Goal: Navigation & Orientation: Find specific page/section

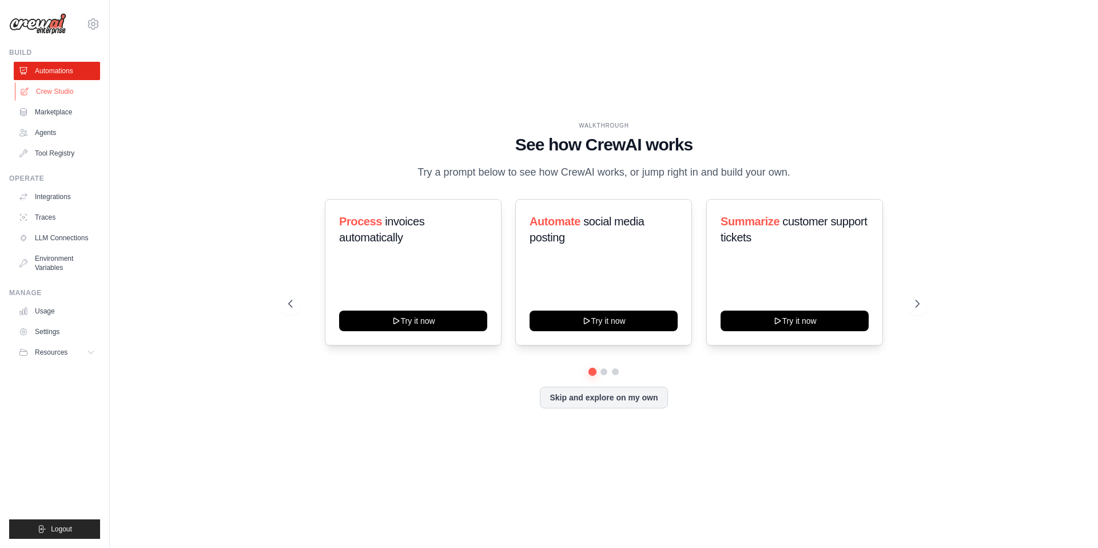
click at [50, 92] on link "Crew Studio" at bounding box center [58, 91] width 86 height 18
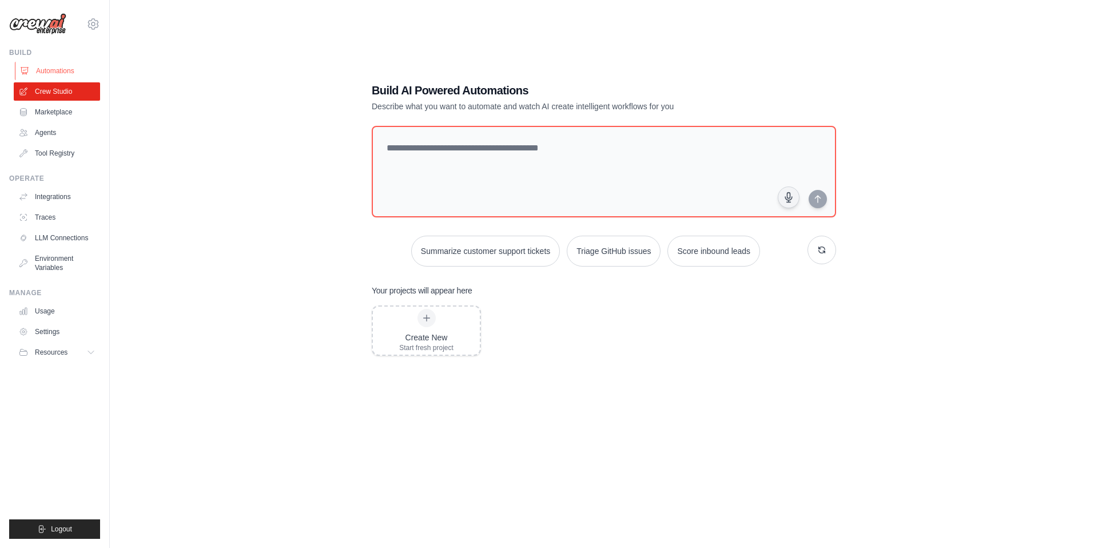
click at [51, 74] on link "Automations" at bounding box center [58, 71] width 86 height 18
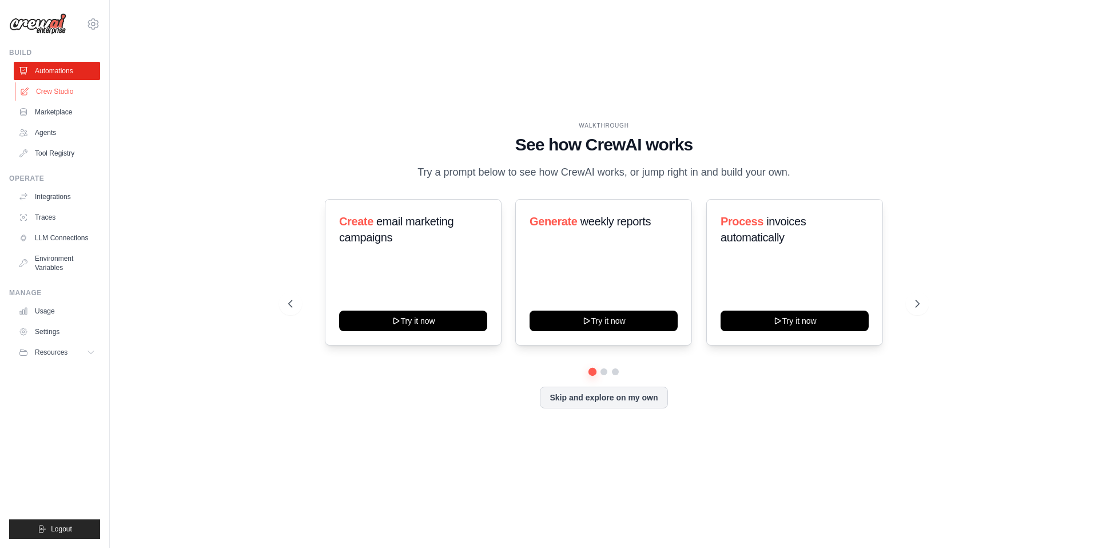
click at [67, 92] on link "Crew Studio" at bounding box center [58, 91] width 86 height 18
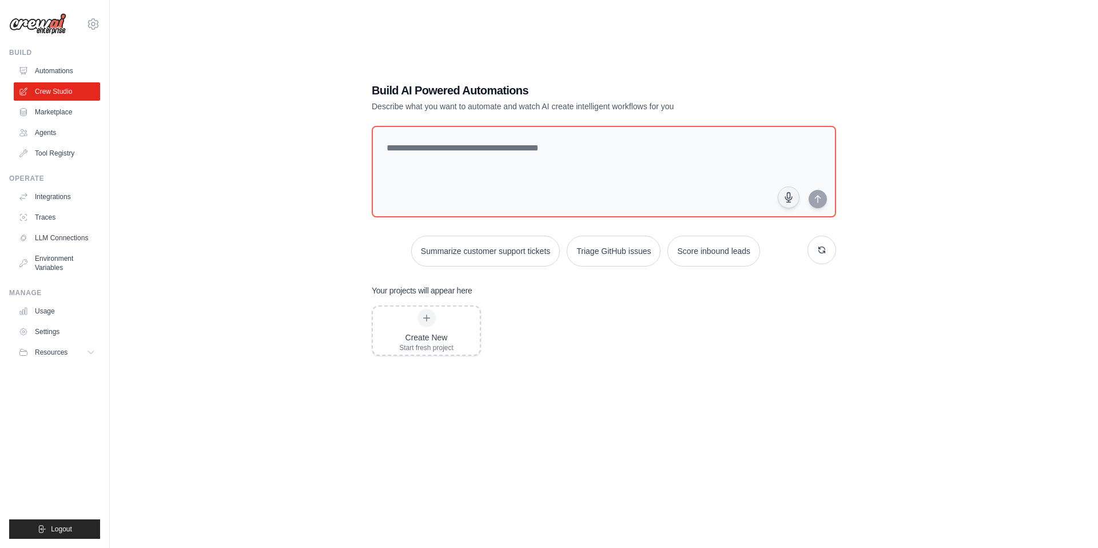
click at [61, 112] on link "Marketplace" at bounding box center [57, 112] width 86 height 18
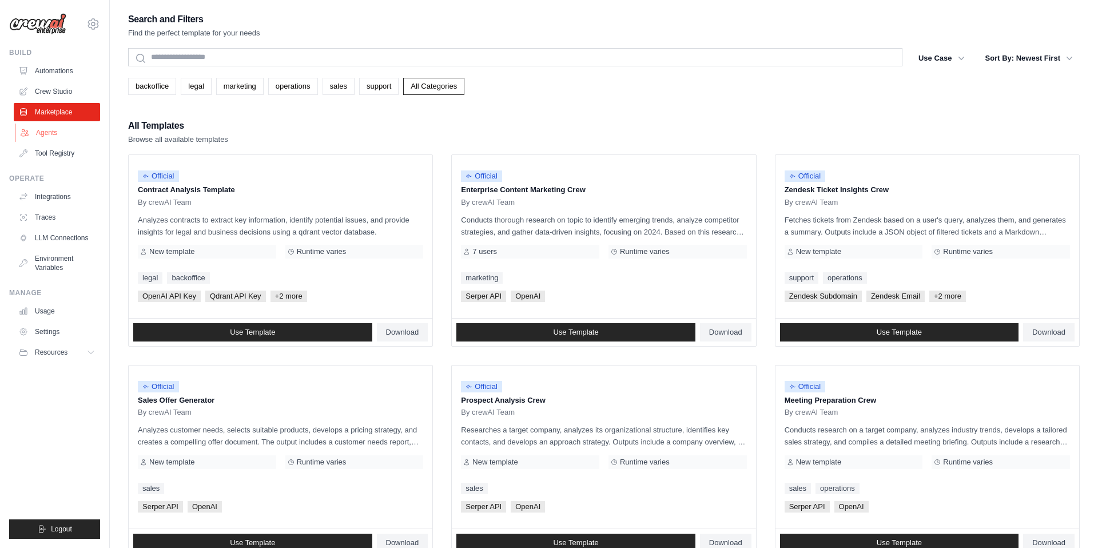
click at [45, 134] on link "Agents" at bounding box center [58, 133] width 86 height 18
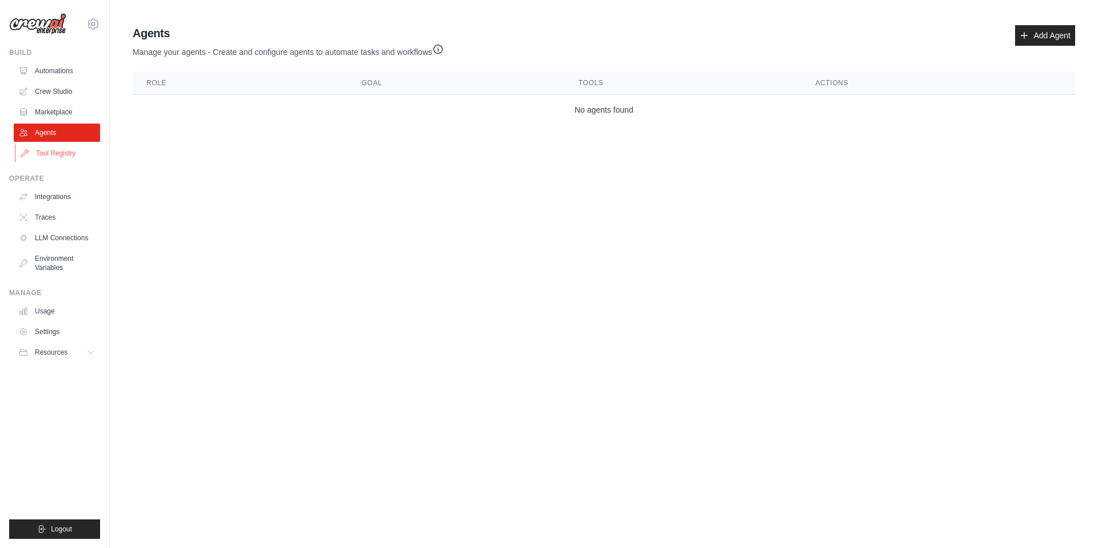
click at [51, 156] on link "Tool Registry" at bounding box center [58, 153] width 86 height 18
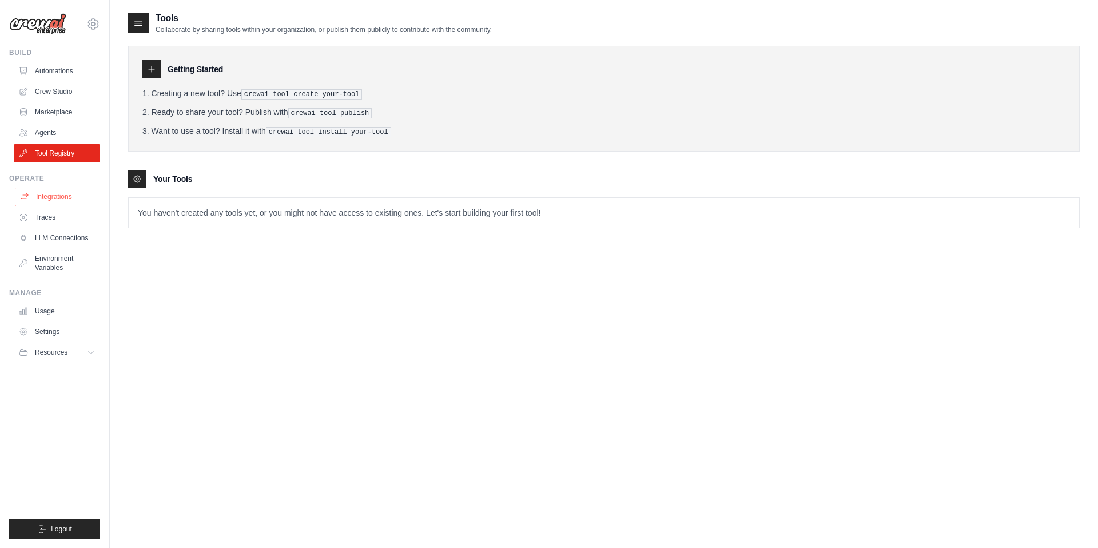
click at [46, 194] on link "Integrations" at bounding box center [58, 197] width 86 height 18
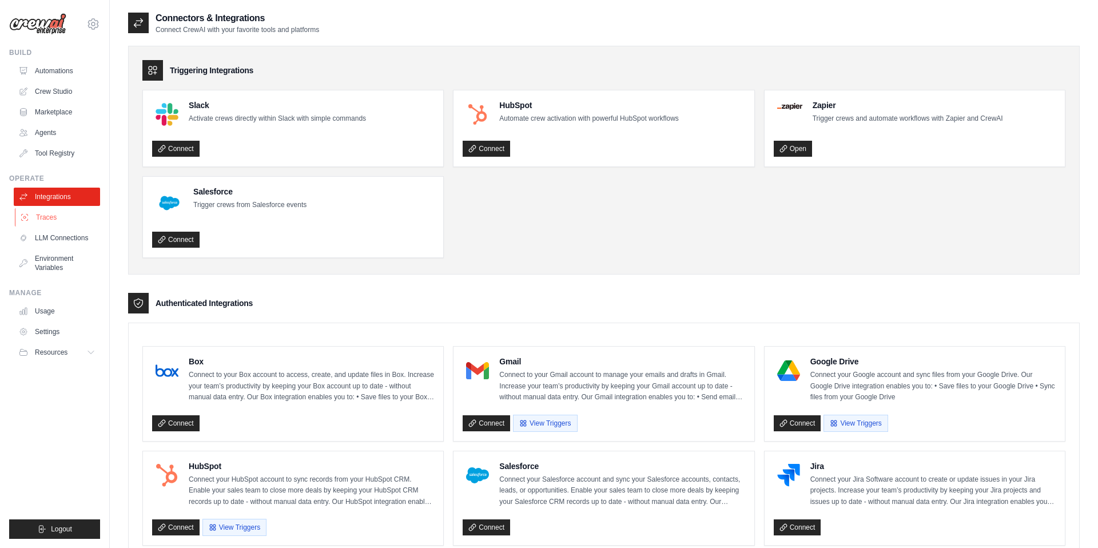
click at [50, 217] on link "Traces" at bounding box center [58, 217] width 86 height 18
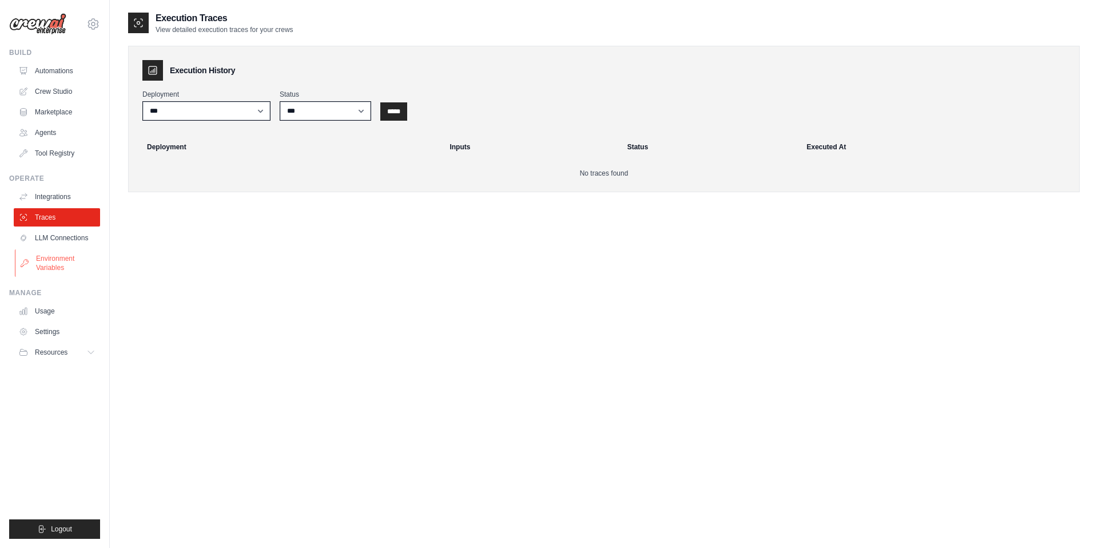
click at [59, 255] on link "Environment Variables" at bounding box center [58, 262] width 86 height 27
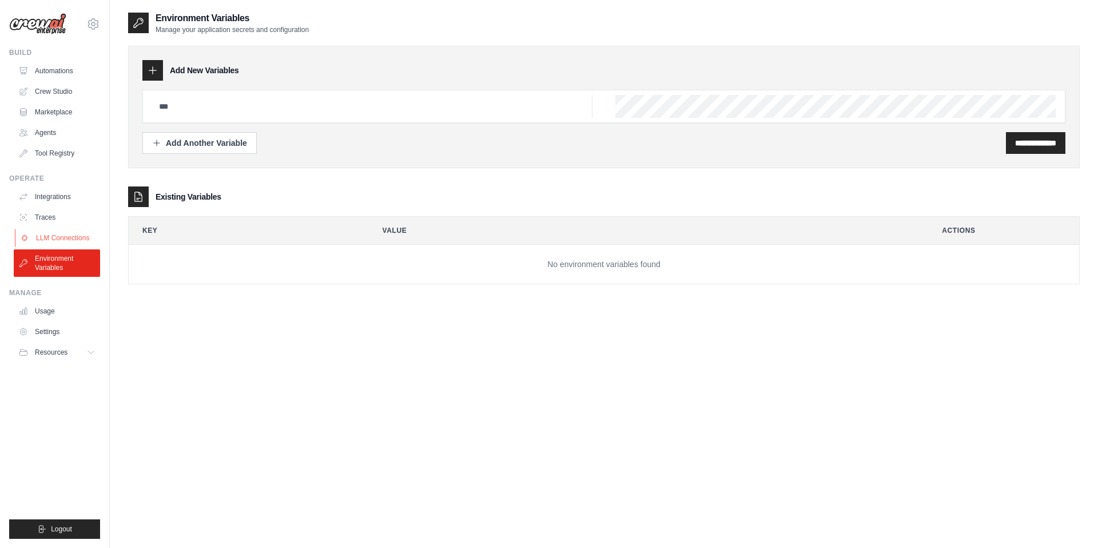
click at [69, 243] on link "LLM Connections" at bounding box center [58, 238] width 86 height 18
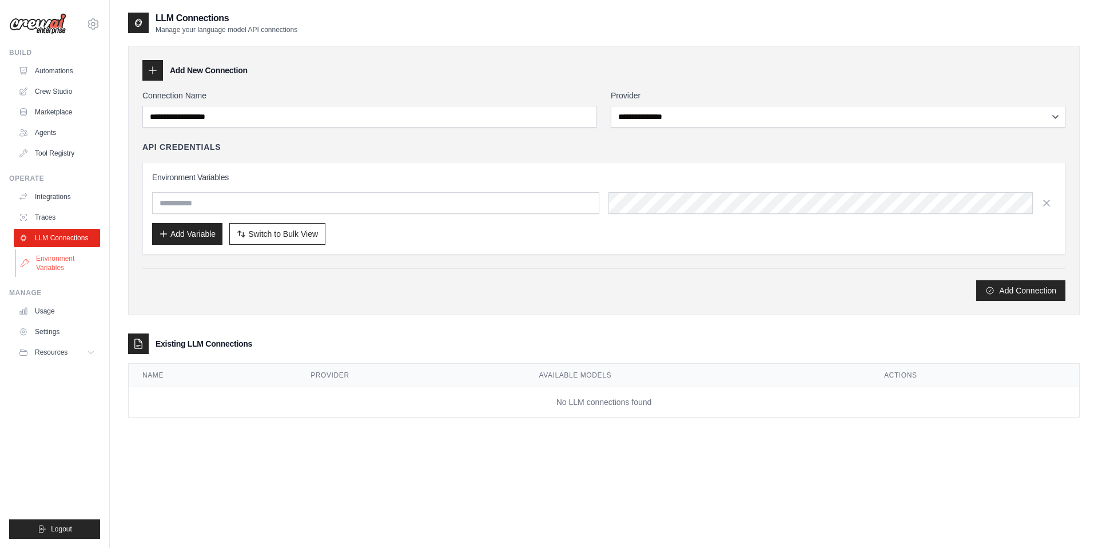
click at [59, 264] on link "Environment Variables" at bounding box center [58, 262] width 86 height 27
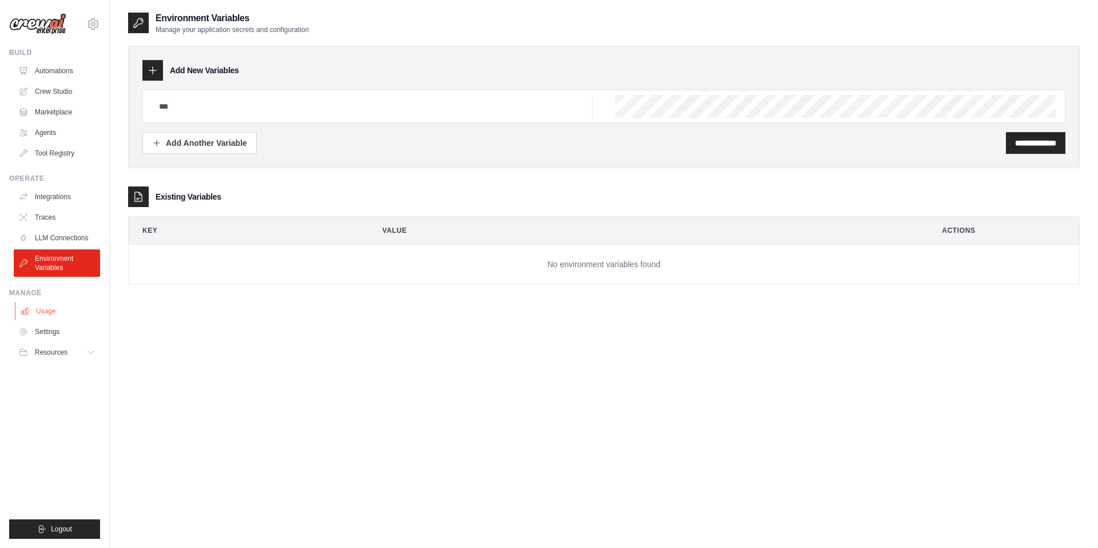
click at [49, 304] on link "Usage" at bounding box center [58, 311] width 86 height 18
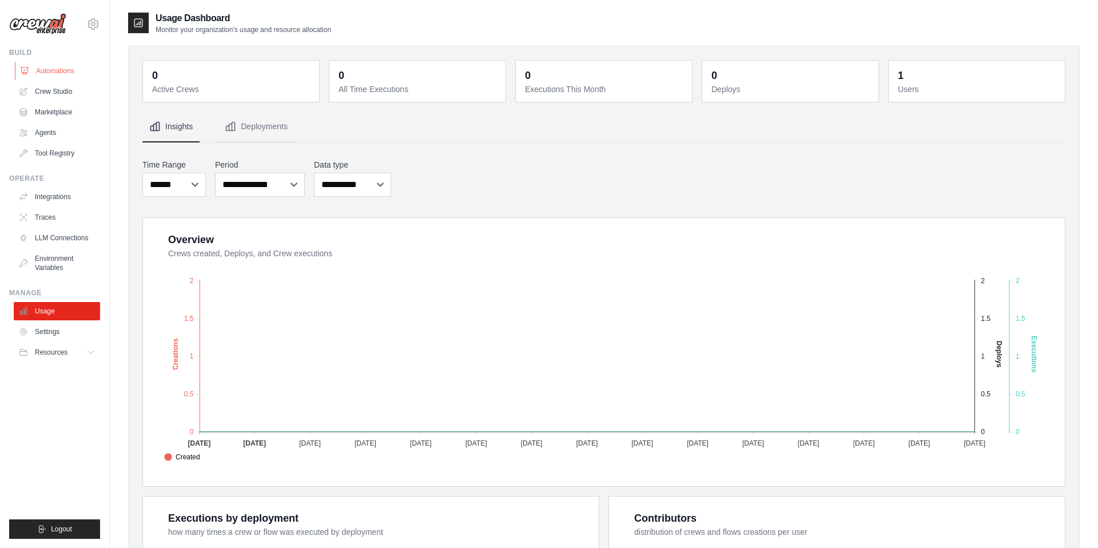
click at [60, 74] on link "Automations" at bounding box center [58, 71] width 86 height 18
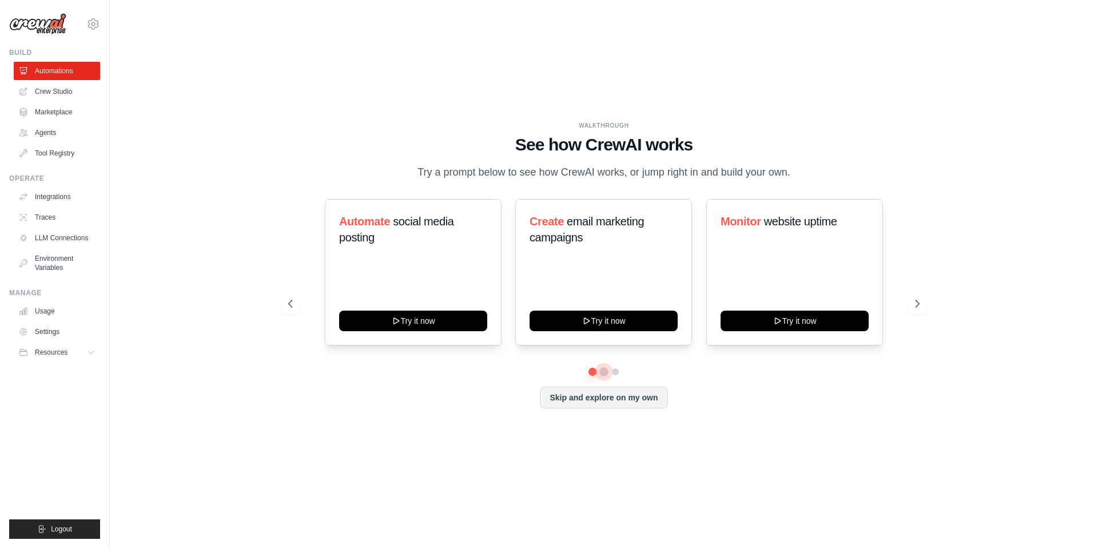
click at [605, 372] on button at bounding box center [603, 371] width 9 height 9
click at [623, 406] on button "Skip and explore on my own" at bounding box center [604, 397] width 128 height 22
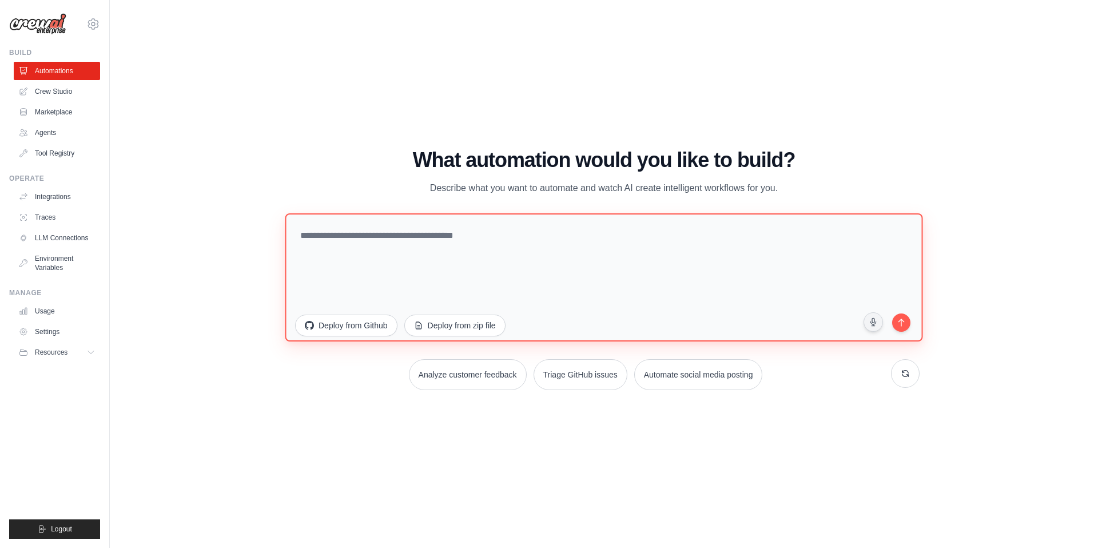
click at [427, 234] on textarea at bounding box center [604, 277] width 638 height 128
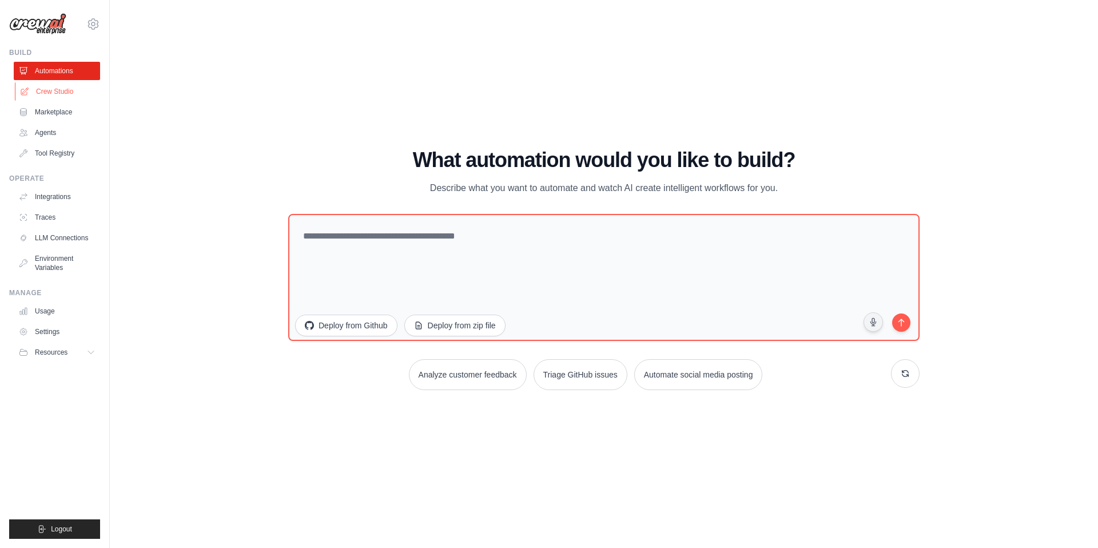
click at [61, 94] on link "Crew Studio" at bounding box center [58, 91] width 86 height 18
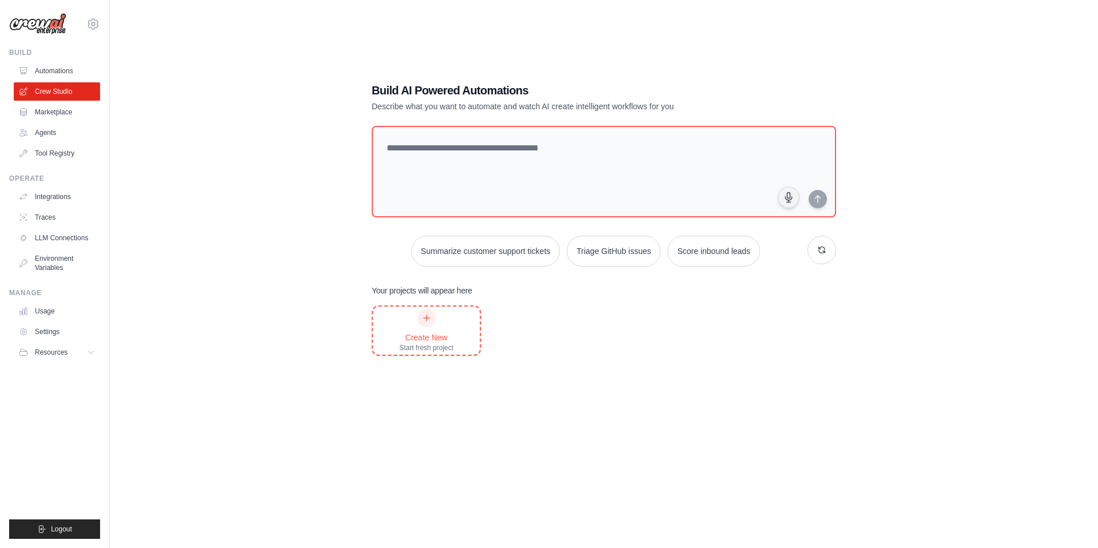
click at [426, 332] on div "Create New" at bounding box center [426, 337] width 54 height 11
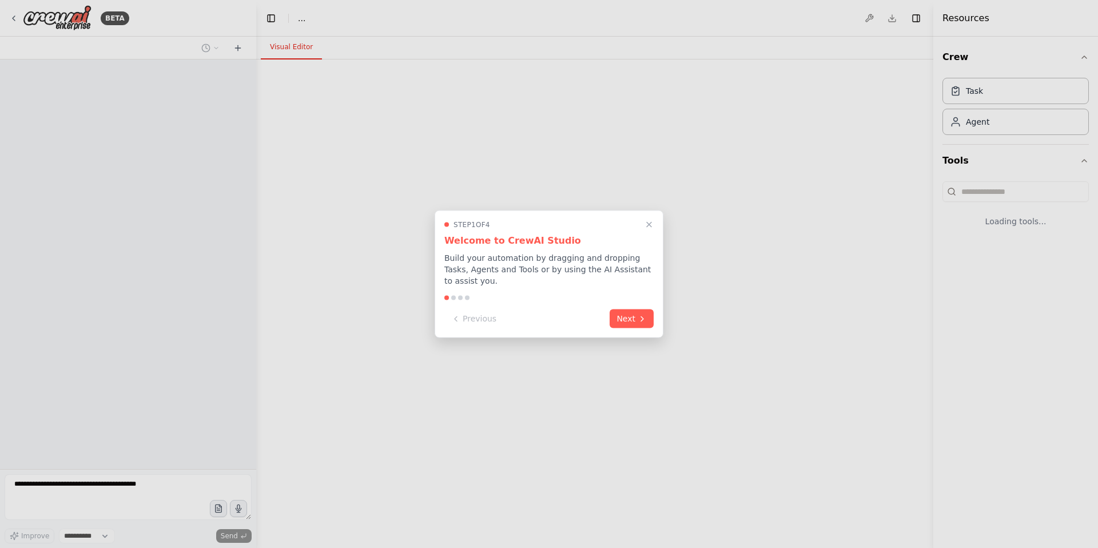
select select "****"
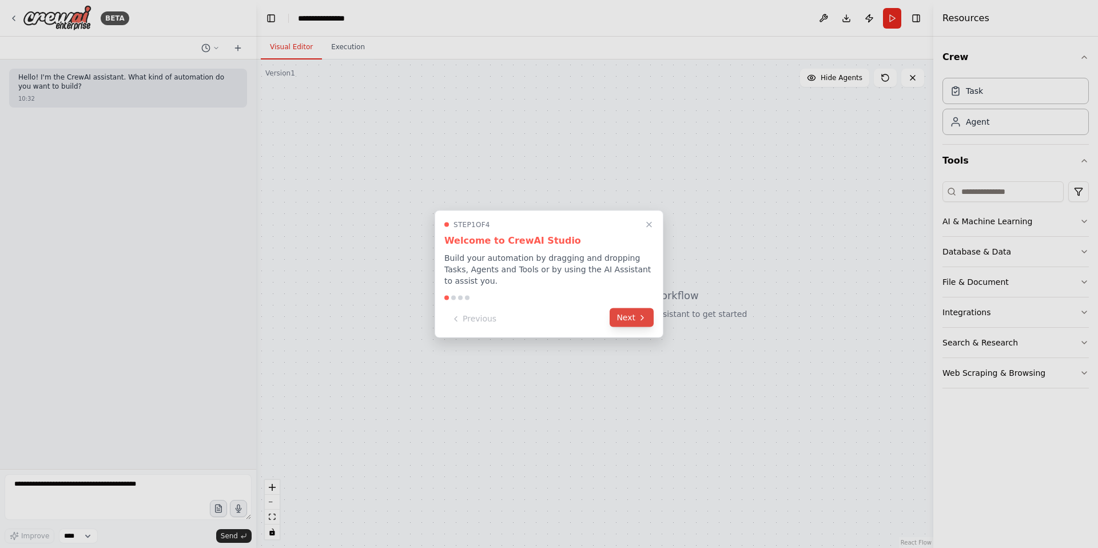
click at [634, 312] on button "Next" at bounding box center [632, 317] width 44 height 19
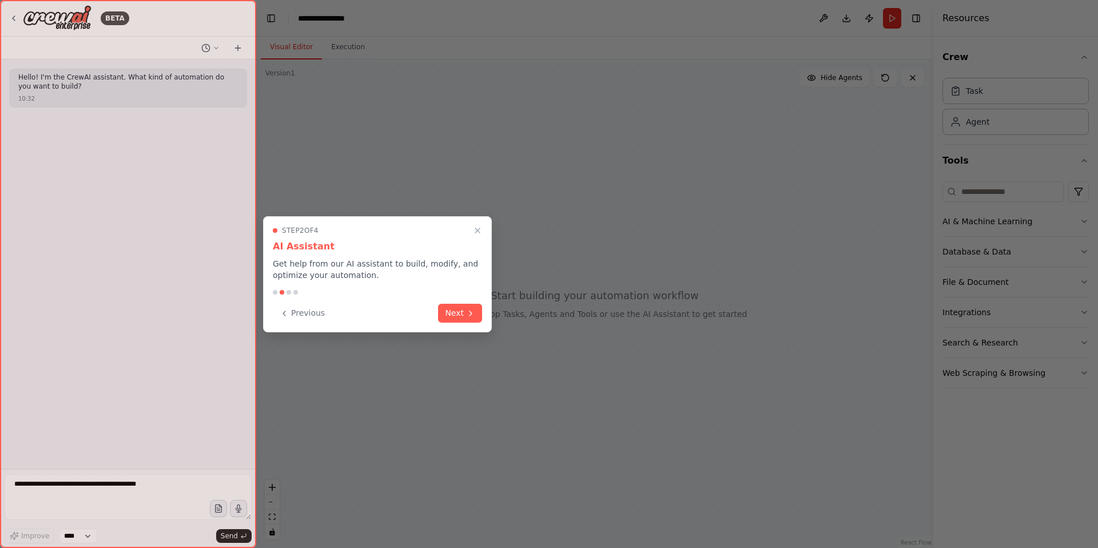
click at [452, 301] on div "Step 2 of 4 AI Assistant Get help from our AI assistant to build, modify, and o…" at bounding box center [377, 274] width 229 height 116
click at [455, 314] on button "Next" at bounding box center [460, 312] width 44 height 19
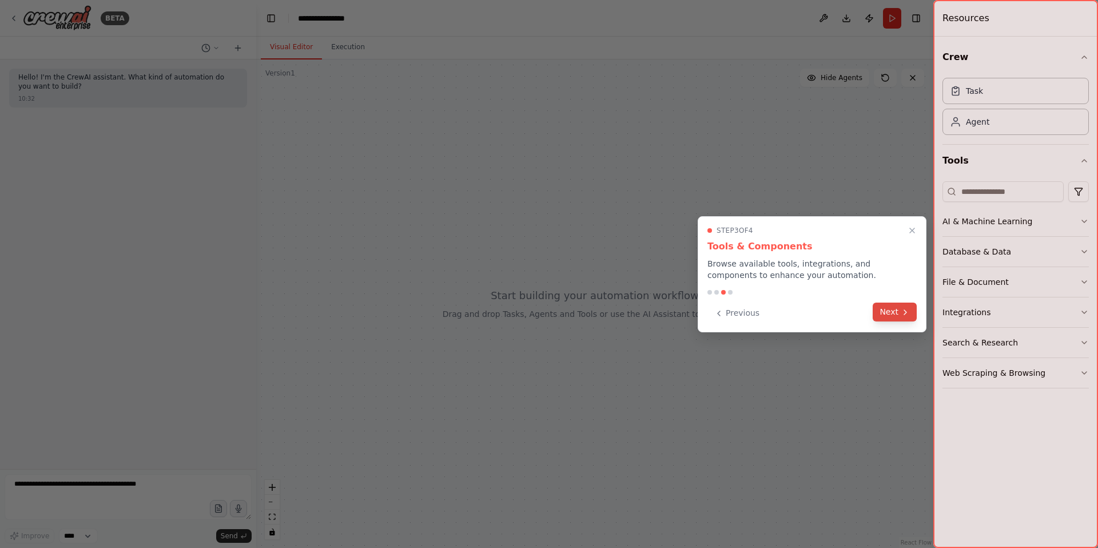
click at [892, 314] on button "Next" at bounding box center [895, 312] width 44 height 19
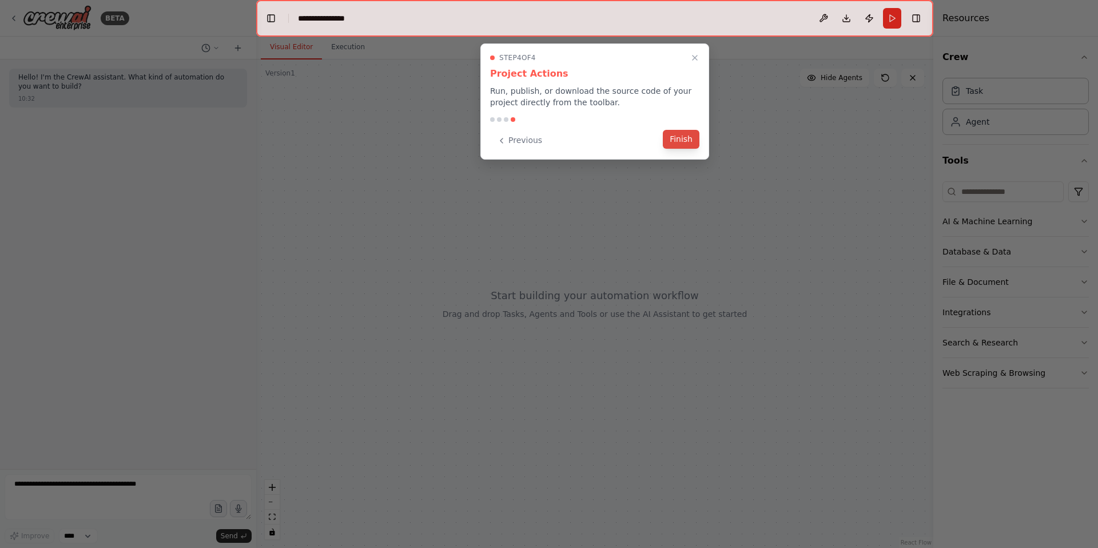
click at [682, 142] on button "Finish" at bounding box center [681, 139] width 37 height 19
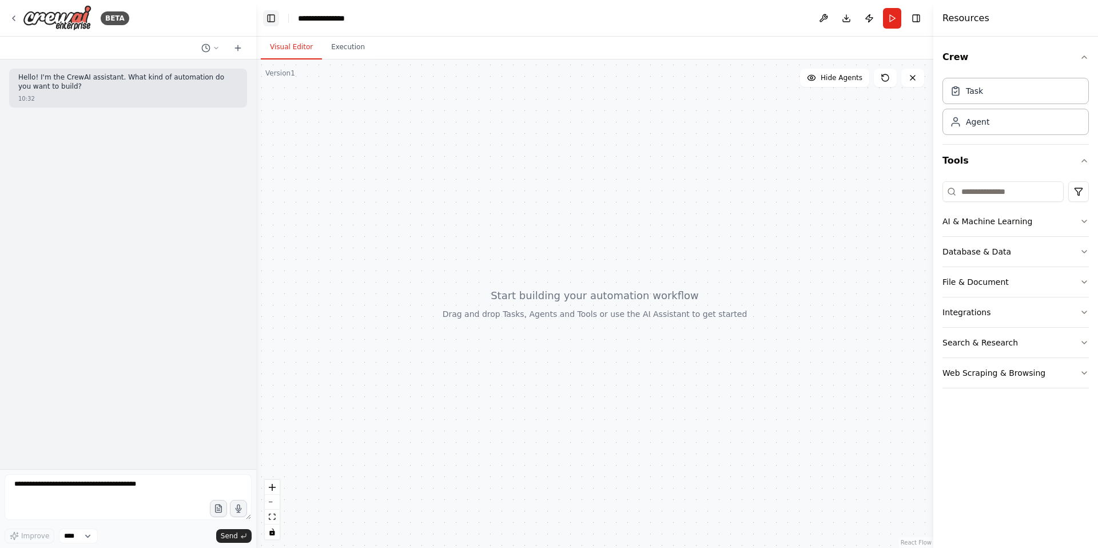
click at [275, 18] on button "Toggle Left Sidebar" at bounding box center [271, 18] width 16 height 16
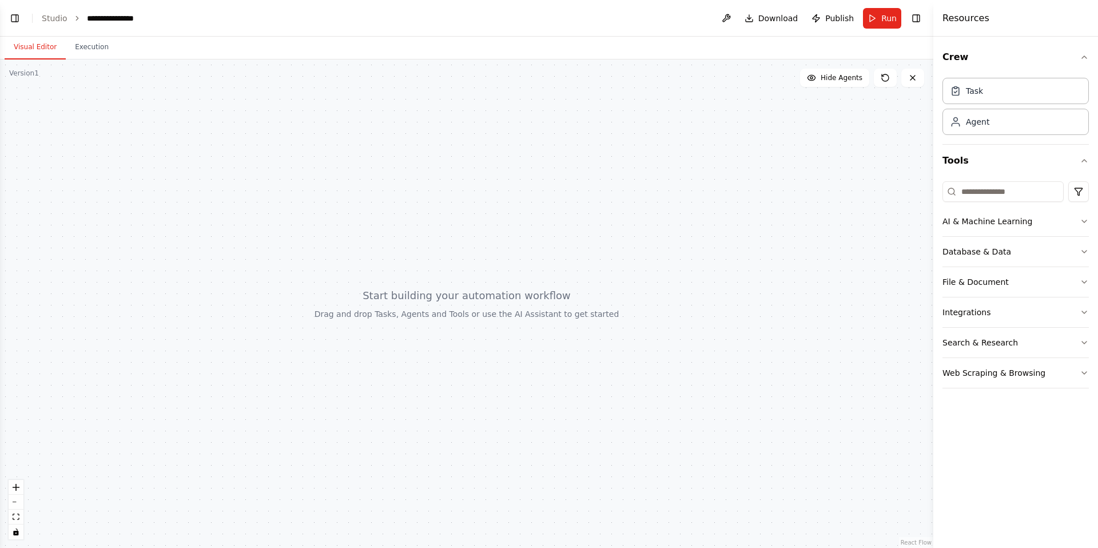
click at [161, 21] on header "**********" at bounding box center [467, 18] width 934 height 37
click at [148, 13] on header "**********" at bounding box center [467, 18] width 934 height 37
click at [105, 15] on div "**********" at bounding box center [116, 18] width 59 height 11
click at [150, 21] on div "**********" at bounding box center [130, 18] width 86 height 11
click at [142, 20] on div "**********" at bounding box center [130, 18] width 86 height 11
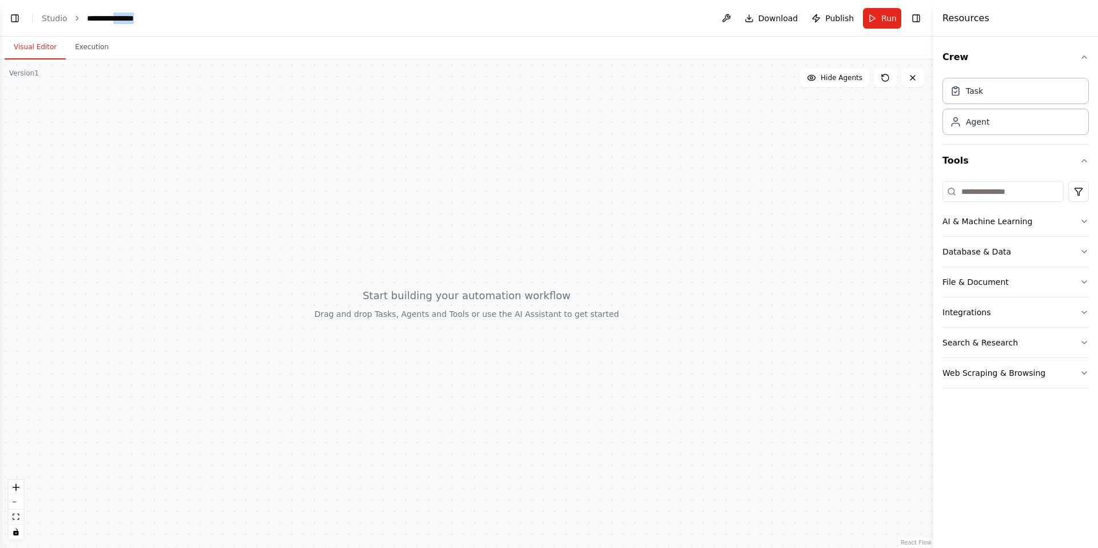
click at [142, 20] on div "**********" at bounding box center [130, 18] width 86 height 11
click at [151, 21] on div "**********" at bounding box center [130, 18] width 86 height 11
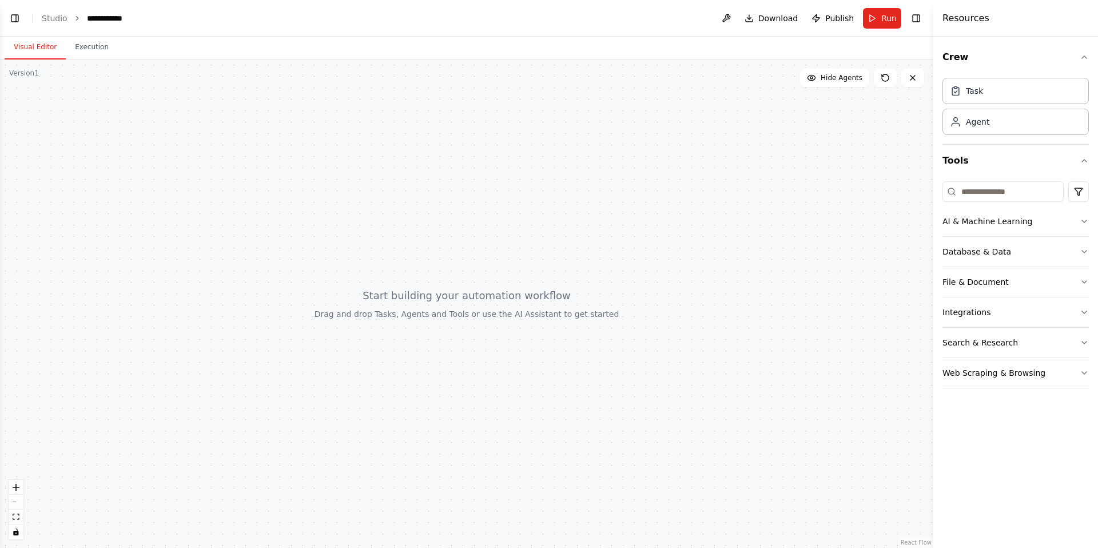
click at [331, 178] on div at bounding box center [467, 303] width 934 height 488
click at [1023, 102] on div "Task" at bounding box center [1016, 90] width 146 height 26
click at [1003, 123] on div "Agent" at bounding box center [1016, 121] width 146 height 26
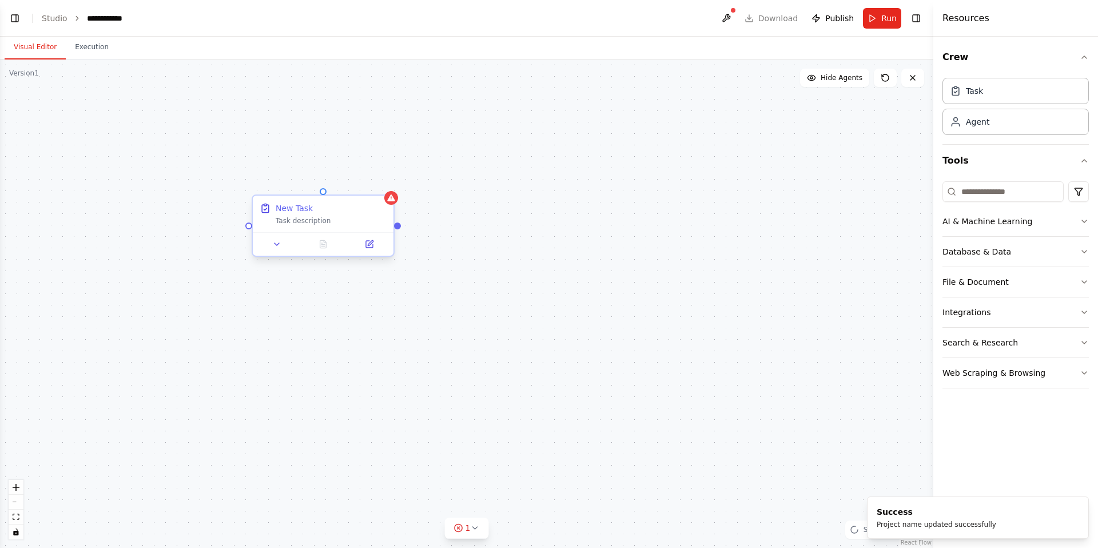
click at [323, 212] on div "New Task" at bounding box center [331, 207] width 111 height 11
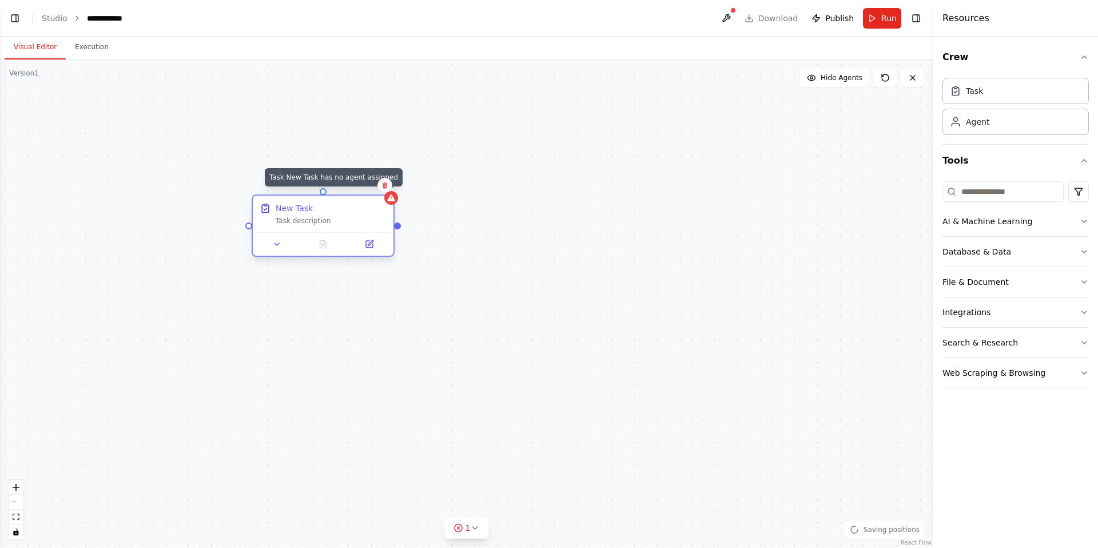
click at [391, 202] on div at bounding box center [391, 198] width 14 height 14
click at [280, 249] on button at bounding box center [276, 244] width 39 height 14
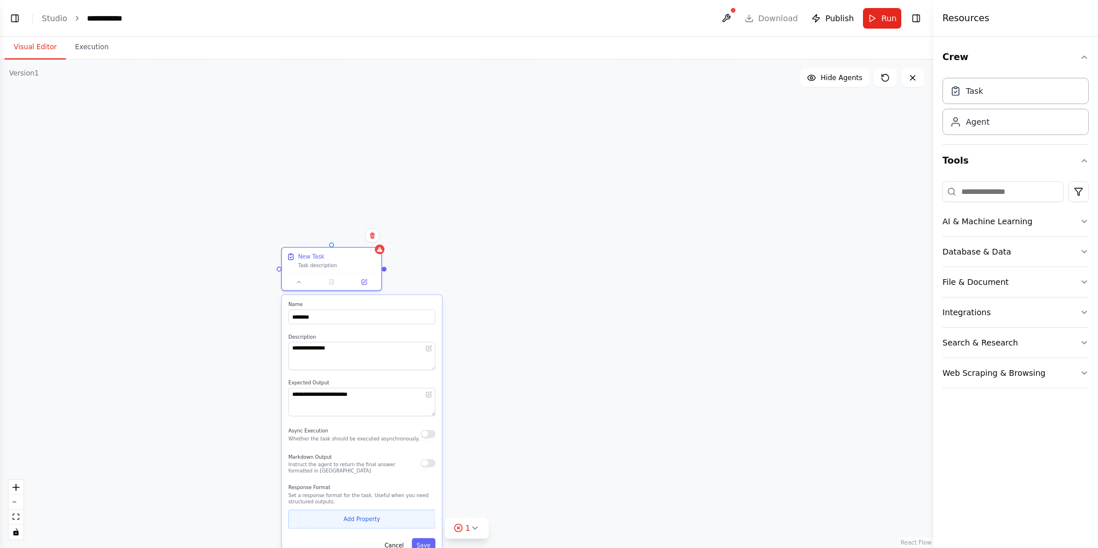
click at [386, 522] on button "Add Property" at bounding box center [361, 519] width 147 height 18
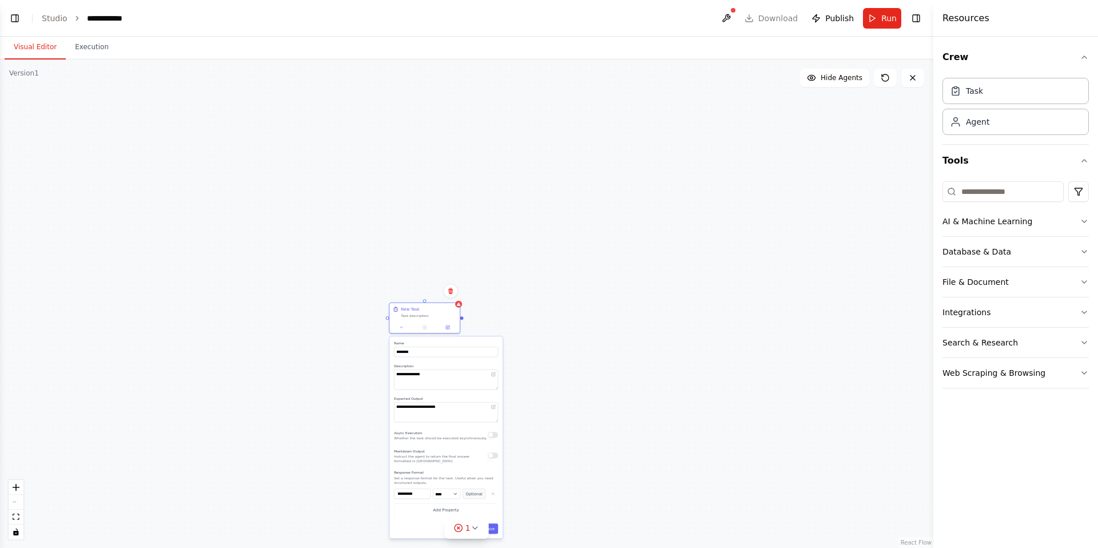
click at [678, 305] on div "**********" at bounding box center [467, 303] width 934 height 488
click at [438, 335] on div "**********" at bounding box center [467, 303] width 934 height 488
click at [442, 344] on label "Name" at bounding box center [446, 343] width 104 height 5
click at [463, 304] on div "**********" at bounding box center [467, 303] width 934 height 488
click at [102, 48] on button "Execution" at bounding box center [92, 47] width 52 height 24
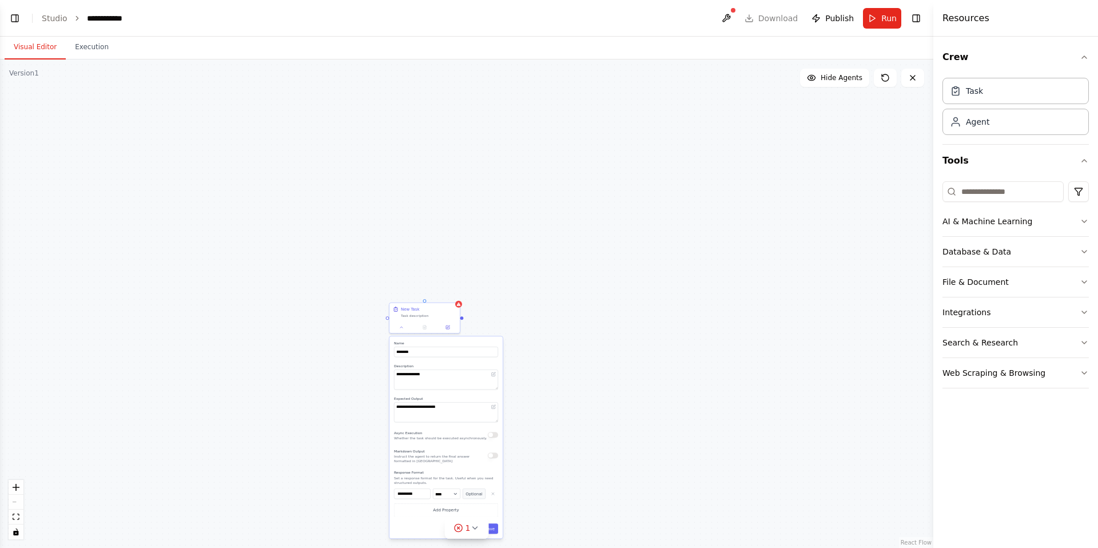
click at [45, 54] on button "Visual Editor" at bounding box center [35, 47] width 61 height 24
click at [60, 13] on li "Studio" at bounding box center [55, 18] width 26 height 11
click at [57, 15] on link "Studio" at bounding box center [55, 18] width 26 height 9
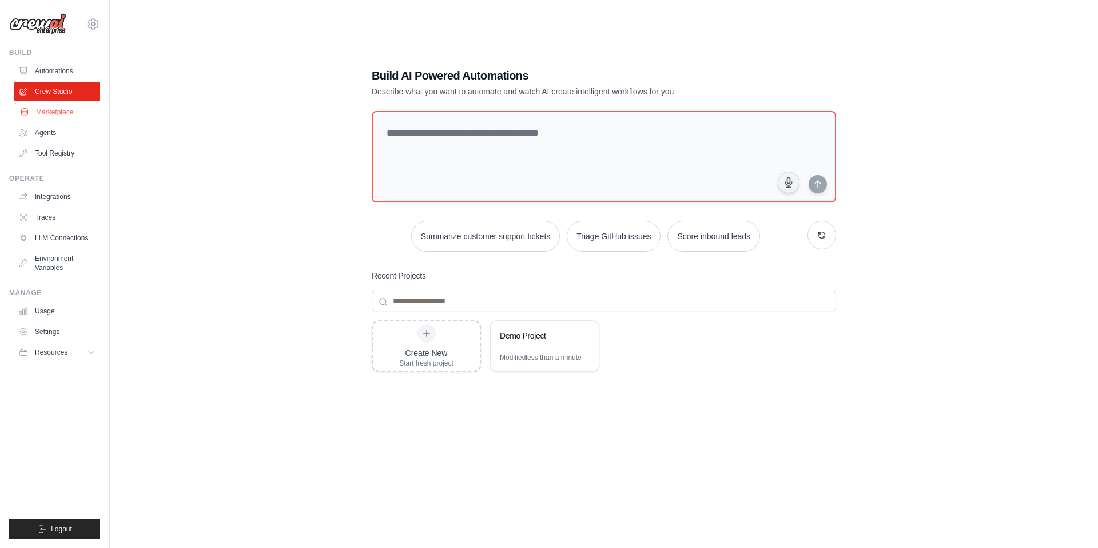
scroll to position [2, 0]
click at [51, 112] on link "Marketplace" at bounding box center [58, 112] width 86 height 18
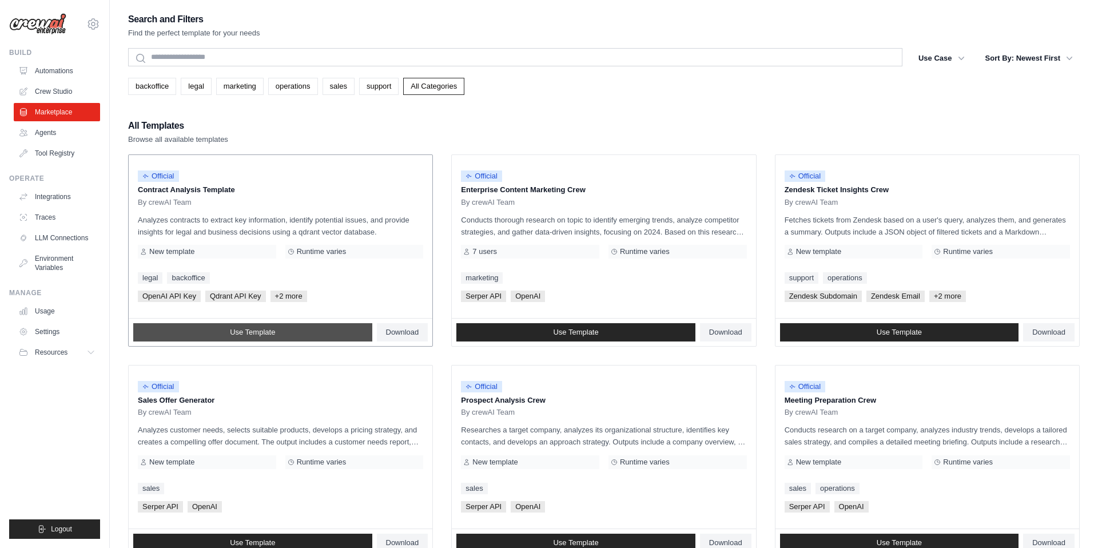
click at [209, 329] on link "Use Template" at bounding box center [252, 332] width 239 height 18
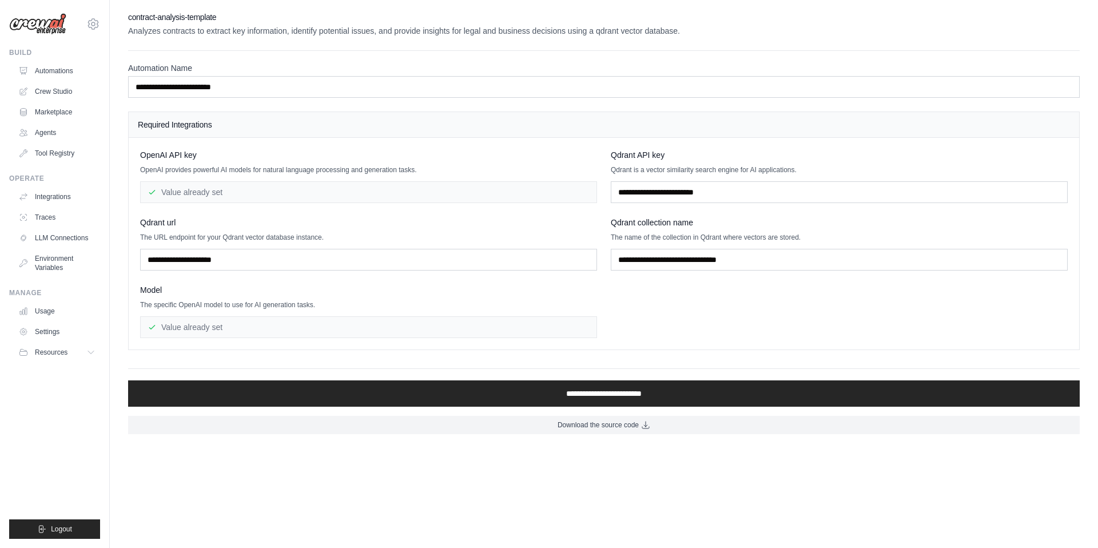
click at [51, 27] on img at bounding box center [37, 24] width 57 height 22
click at [95, 26] on icon at bounding box center [93, 24] width 14 height 14
click at [69, 78] on link "Settings" at bounding box center [93, 77] width 101 height 21
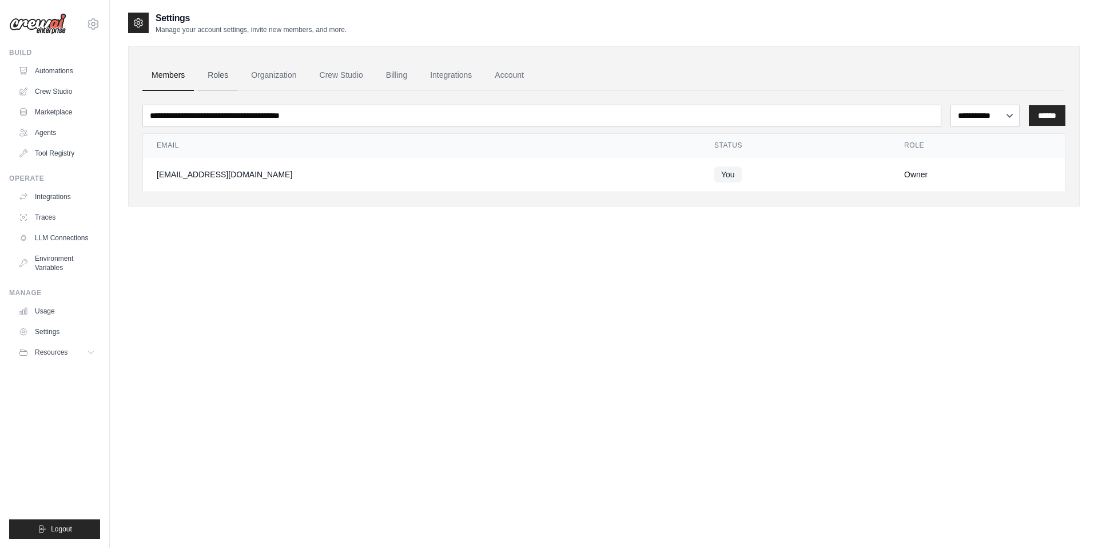
click at [205, 74] on link "Roles" at bounding box center [217, 75] width 39 height 31
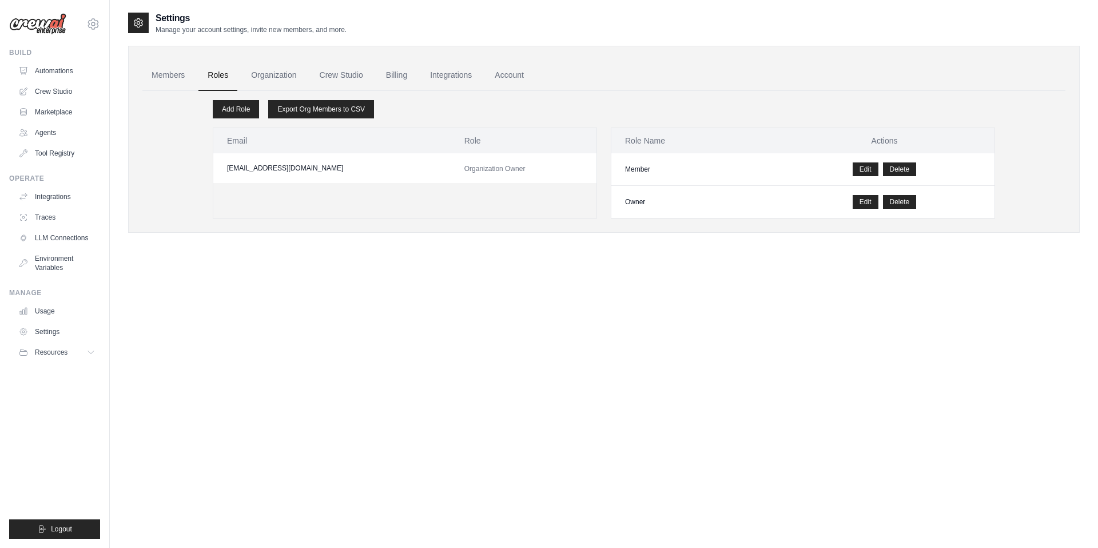
click at [235, 74] on link "Roles" at bounding box center [217, 75] width 39 height 31
click at [257, 72] on link "Organization" at bounding box center [273, 75] width 63 height 31
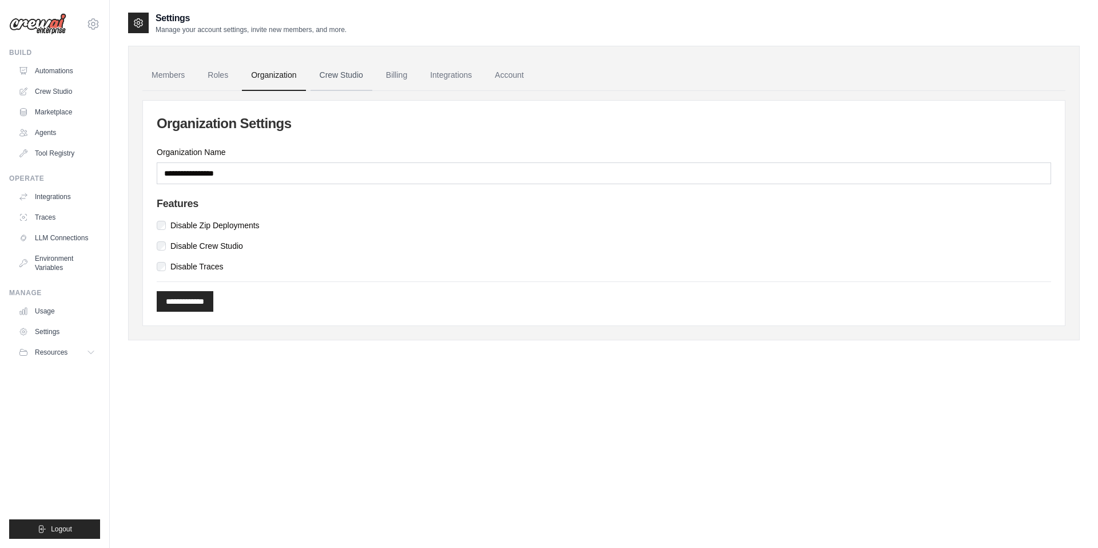
click at [347, 71] on link "Crew Studio" at bounding box center [342, 75] width 62 height 31
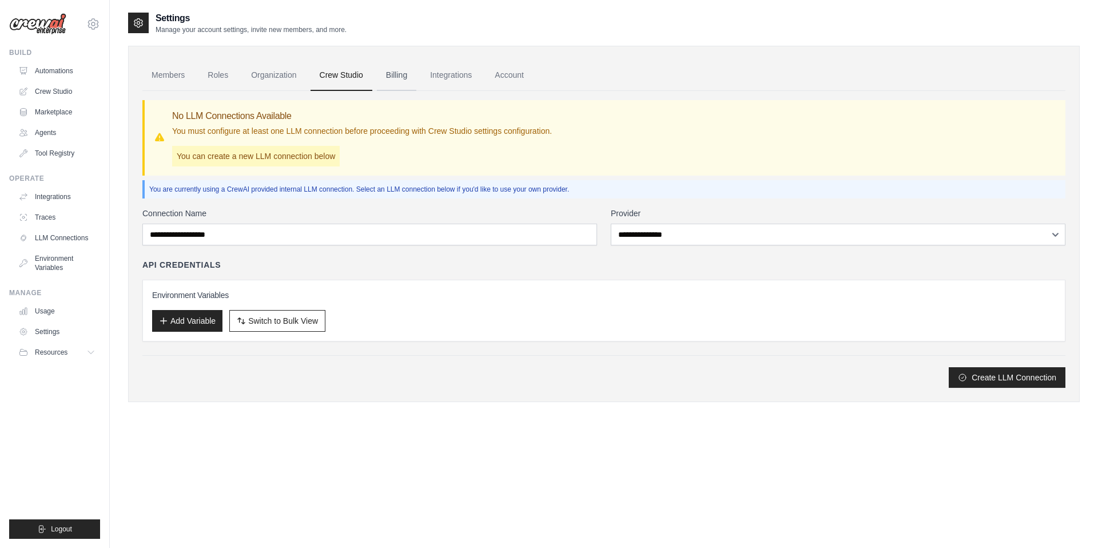
click at [390, 74] on link "Billing" at bounding box center [396, 75] width 39 height 31
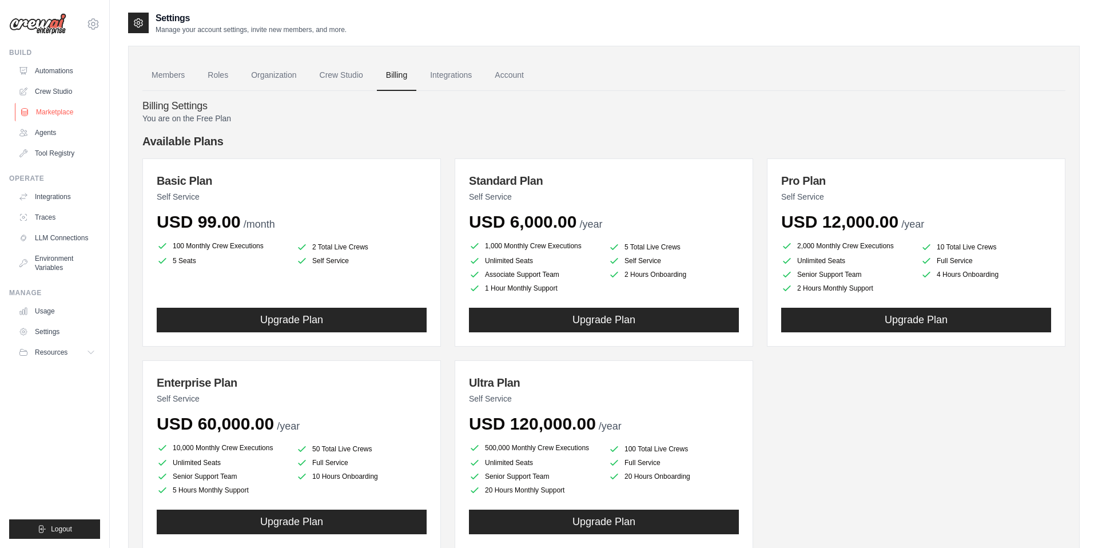
click at [54, 114] on link "Marketplace" at bounding box center [58, 112] width 86 height 18
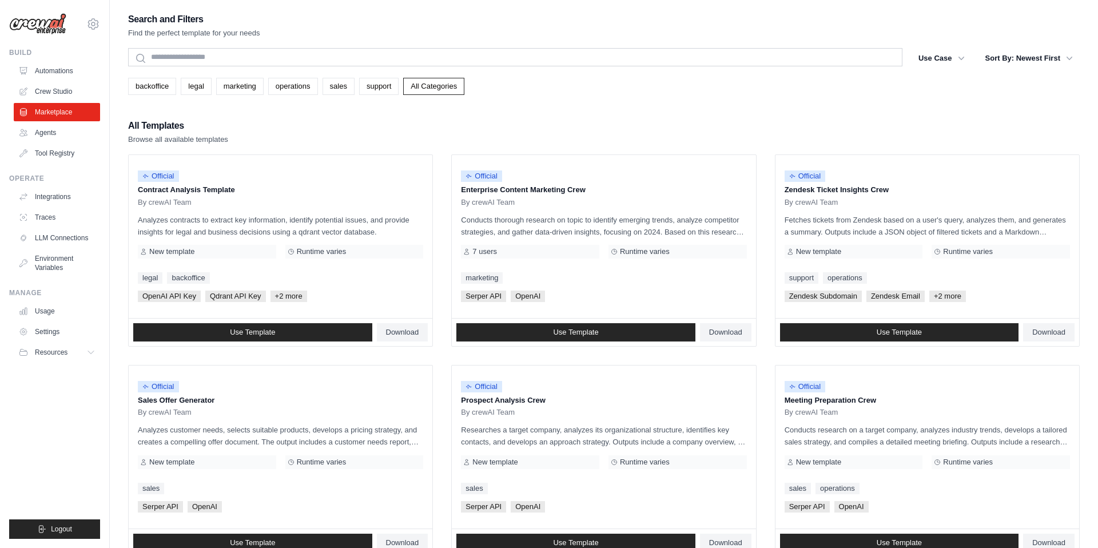
click at [58, 206] on ul "Integrations Traces LLM Connections Environment Variables" at bounding box center [57, 232] width 86 height 89
click at [45, 256] on link "Environment Variables" at bounding box center [58, 262] width 86 height 27
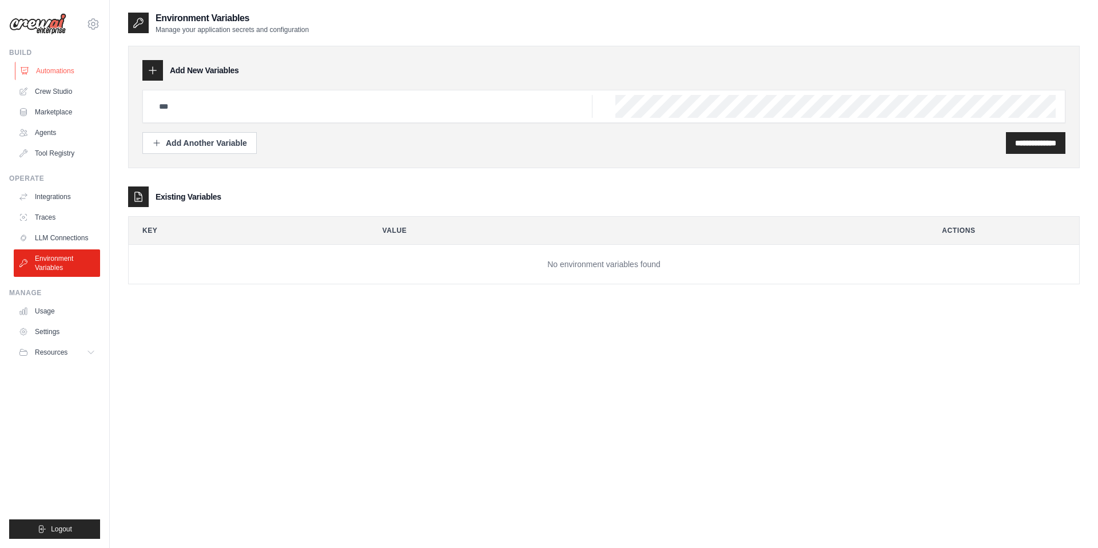
click at [62, 70] on link "Automations" at bounding box center [58, 71] width 86 height 18
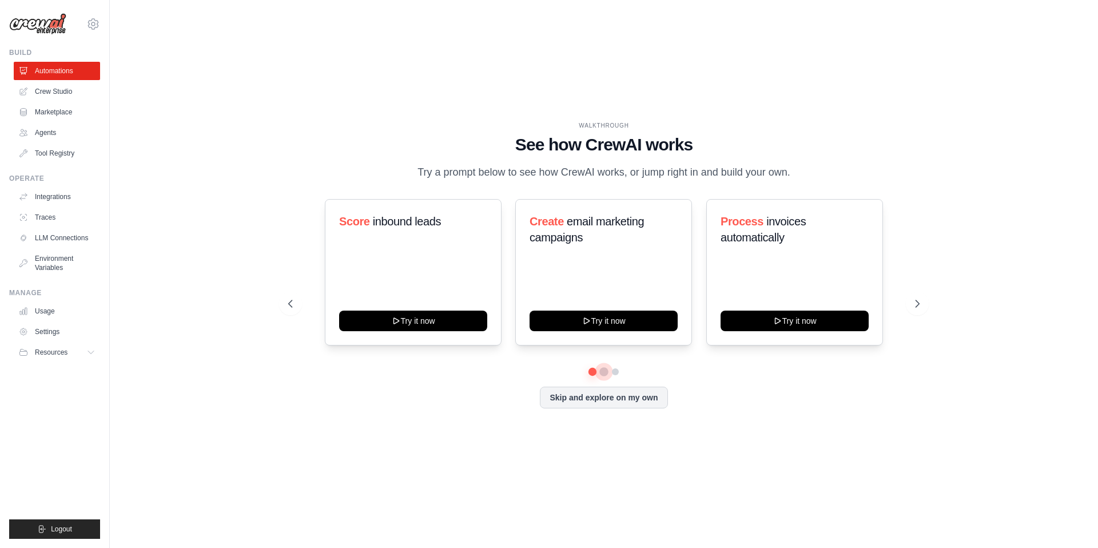
click at [605, 372] on button at bounding box center [603, 371] width 9 height 9
